Goal: Find contact information: Find contact information

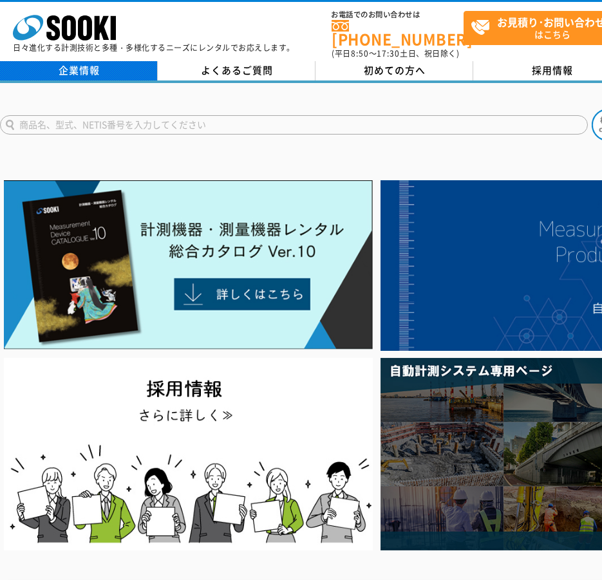
click at [106, 62] on link "企業情報" at bounding box center [79, 70] width 158 height 19
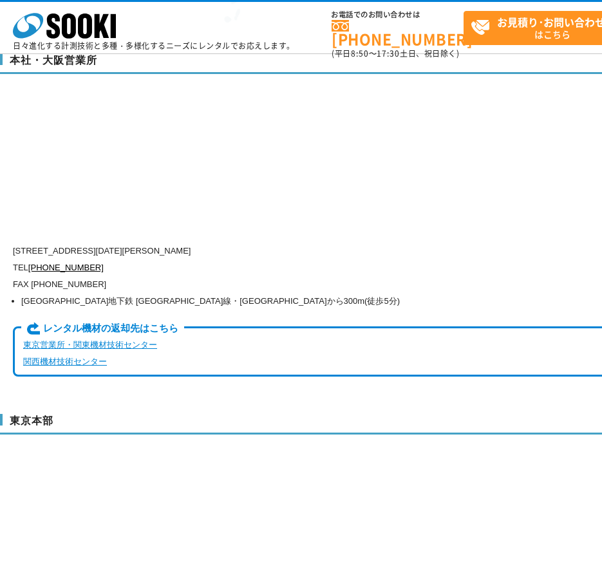
scroll to position [3285, 0]
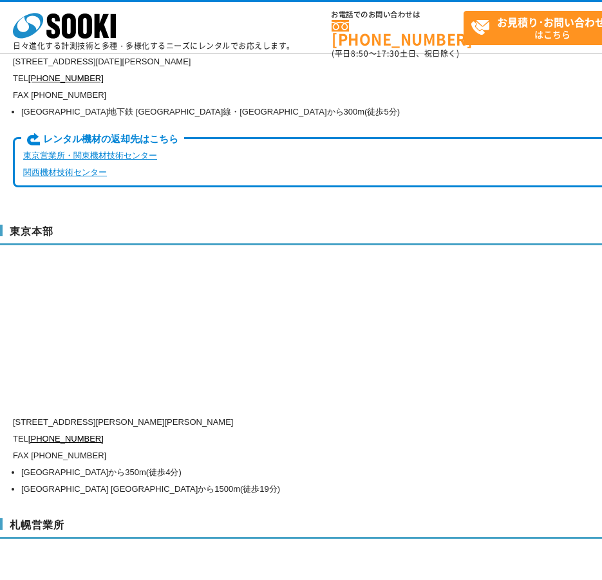
click at [376, 316] on div "東京本部 〒104-0033 東京都中央区新川1-8-6 秩父ビルディング5階 TEL 0120-856-991 FAX (03)5117-3521 東京メト…" at bounding box center [377, 359] width 754 height 294
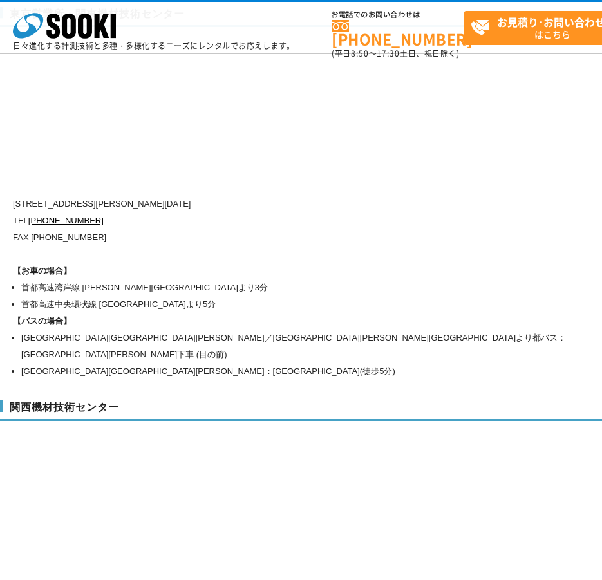
scroll to position [5794, 0]
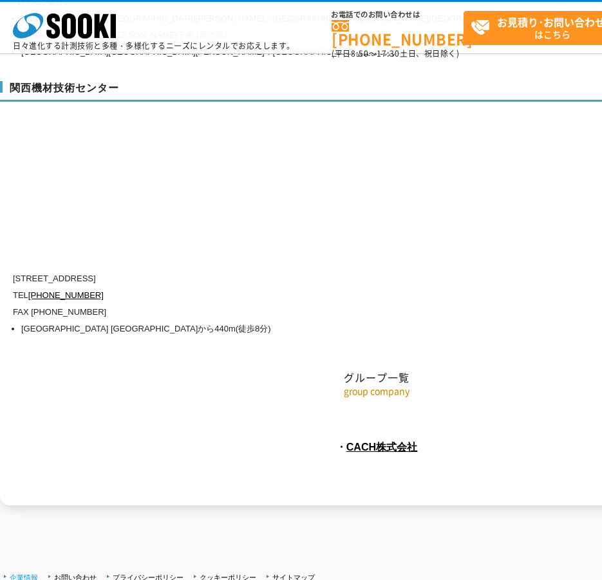
click at [31, 574] on link "企業情報" at bounding box center [24, 578] width 28 height 8
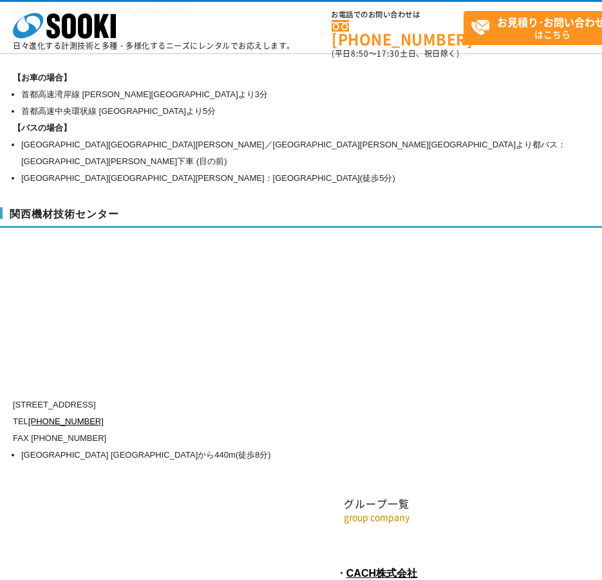
scroll to position [5794, 0]
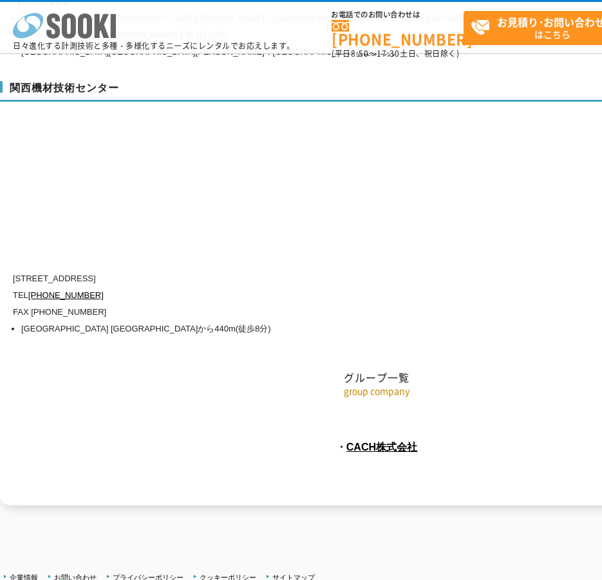
click at [48, 14] on icon "株式会社 ソーキ" at bounding box center [64, 26] width 103 height 26
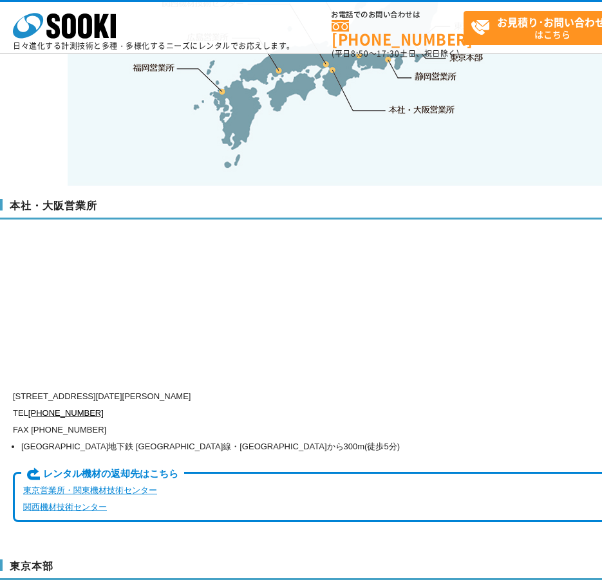
scroll to position [3027, 0]
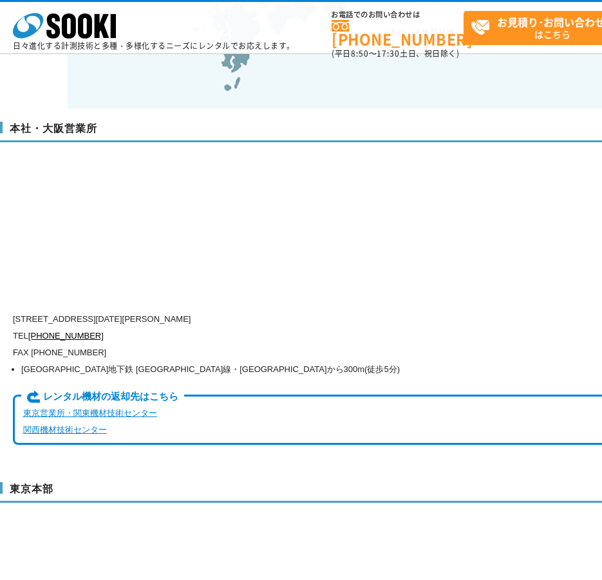
drag, startPoint x: 278, startPoint y: 292, endPoint x: 218, endPoint y: 304, distance: 60.5
click at [218, 311] on div "〒550-0005 大阪府大阪市西区西本町1-15-10 辰野西本町ビル13階 TEL 0120-856-990 FAX (06)6538-3660 大阪市営…" at bounding box center [322, 386] width 618 height 151
drag, startPoint x: 218, startPoint y: 304, endPoint x: 147, endPoint y: 301, distance: 70.9
click at [147, 328] on p "TEL 0120-856-990" at bounding box center [322, 336] width 618 height 17
drag, startPoint x: 70, startPoint y: 294, endPoint x: 193, endPoint y: 289, distance: 122.5
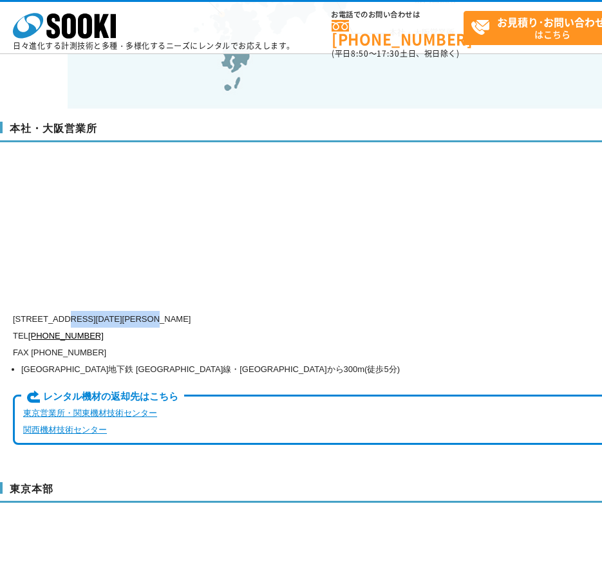
click at [193, 311] on p "〒550-0005 大阪府大阪市西区西本町1-15-10 辰野西本町ビル13階" at bounding box center [322, 319] width 618 height 17
copy p "大阪府大阪市西区西本町1-15-10"
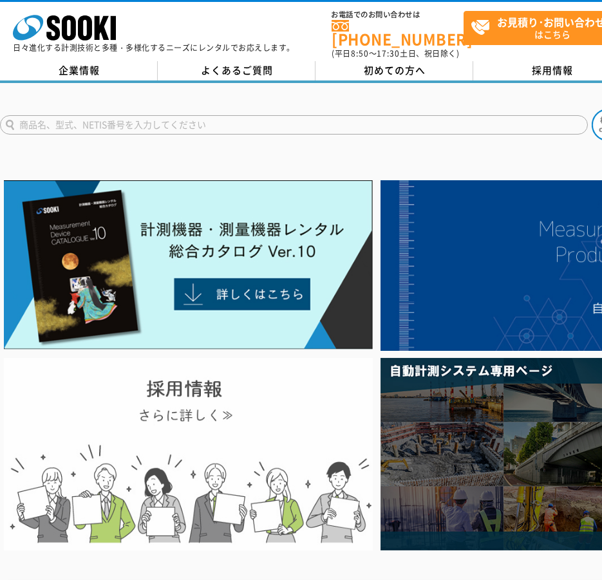
click at [232, 430] on img at bounding box center [188, 454] width 369 height 192
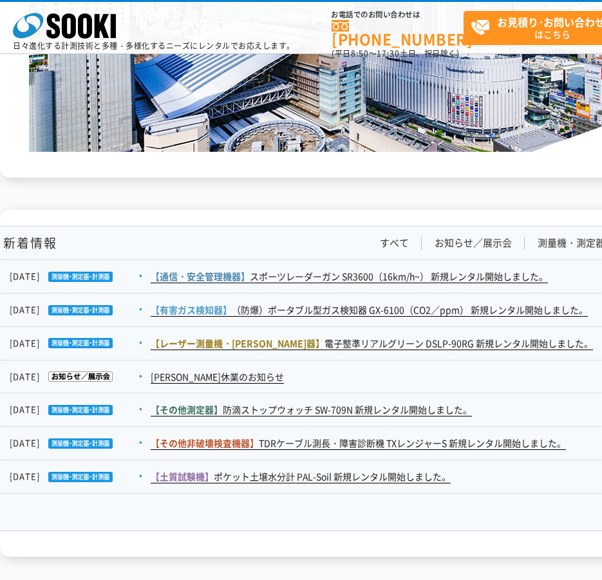
scroll to position [2079, 0]
